Goal: Find specific page/section: Find specific page/section

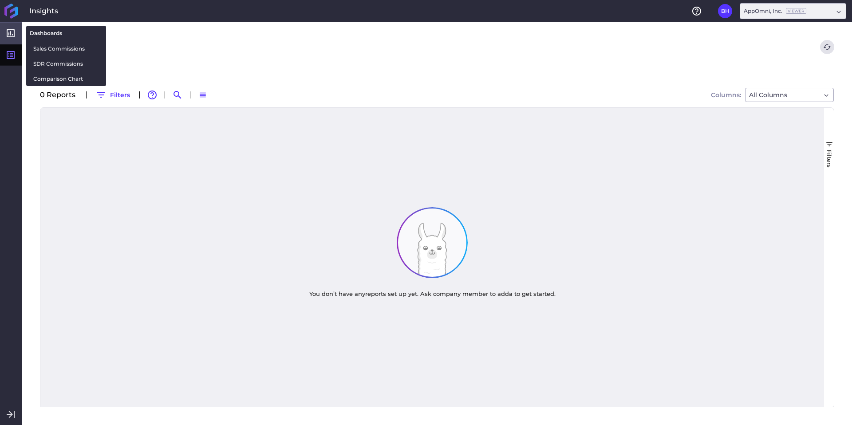
click at [6, 28] on icon at bounding box center [10, 33] width 11 height 11
click at [55, 51] on span "Sales Commissions" at bounding box center [66, 48] width 66 height 9
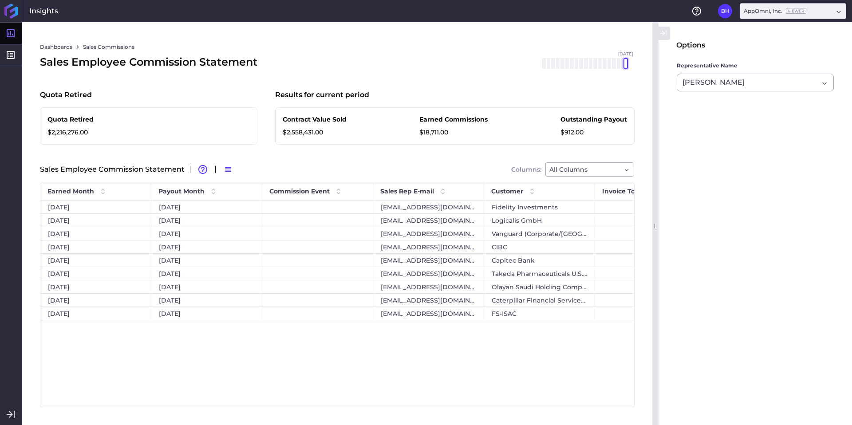
drag, startPoint x: 597, startPoint y: 65, endPoint x: 625, endPoint y: 65, distance: 28.4
click at [625, 65] on div "[DATE] Mar '[DATE] May '[DATE] [DATE] '[DATE] Sep '[DATE] Nov '[DATE] Jan '[DAT…" at bounding box center [583, 63] width 84 height 11
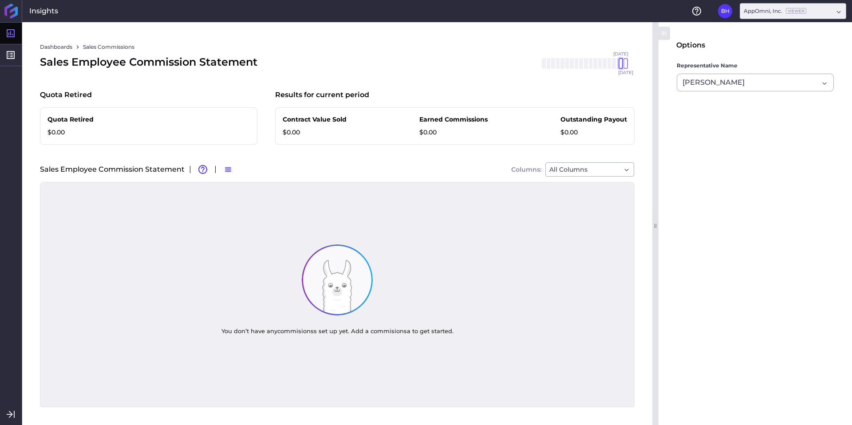
click at [624, 65] on div "[DATE] Mar '[DATE] May '[DATE] [DATE] '[DATE] Sep '[DATE] Nov '[DATE] Jan '[DAT…" at bounding box center [583, 63] width 84 height 11
